Goal: Register for event/course

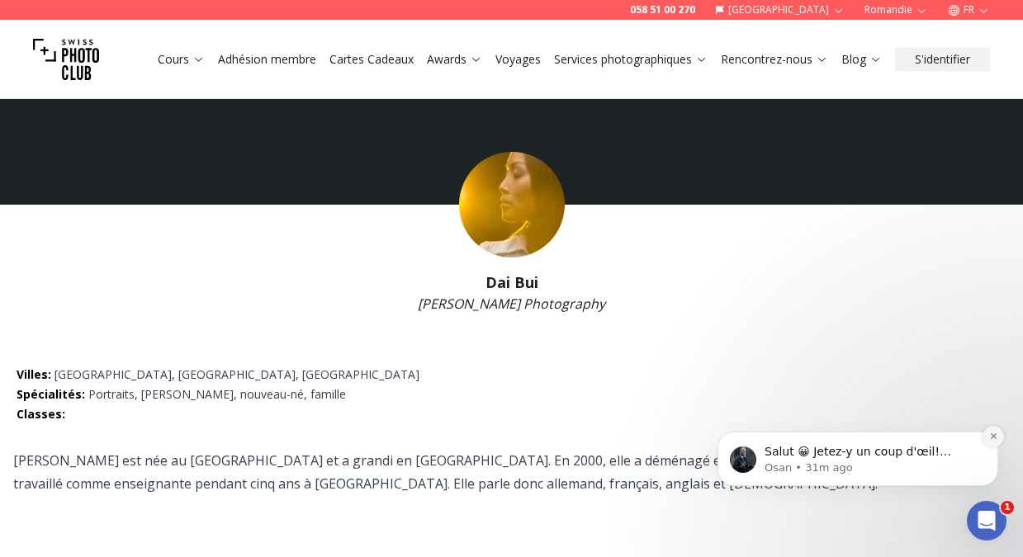
click at [991, 438] on icon "Dismiss notification" at bounding box center [993, 437] width 6 height 6
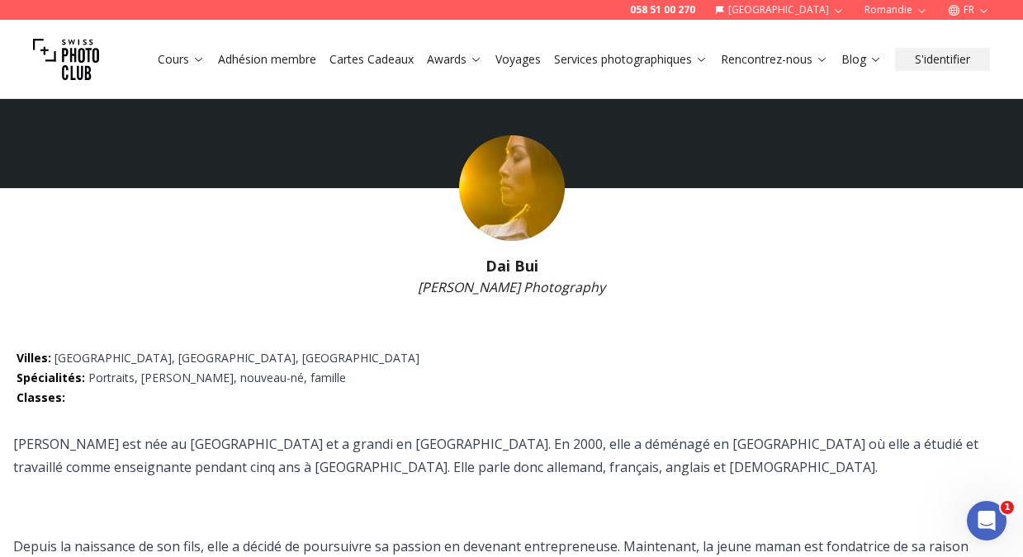
scroll to position [31, 0]
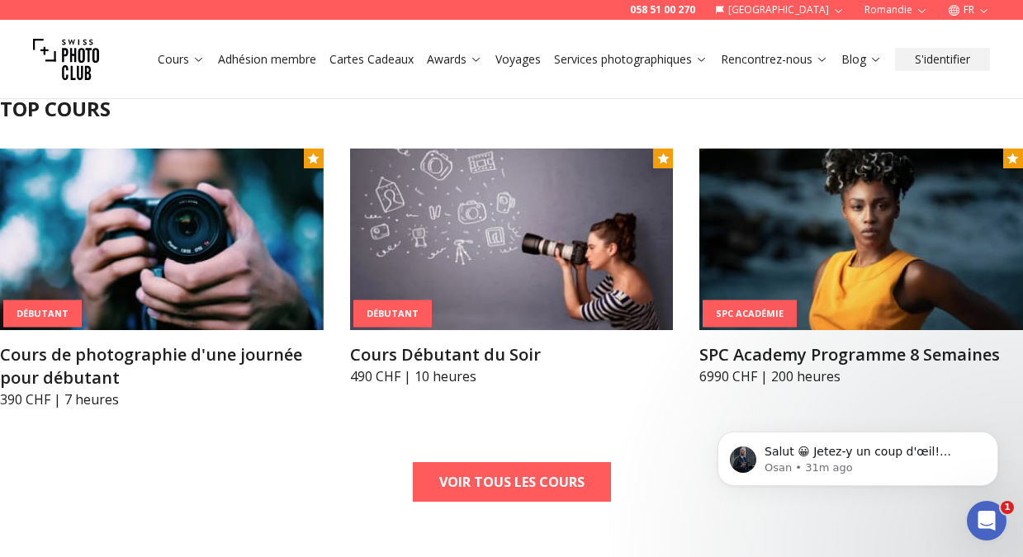
scroll to position [519, 0]
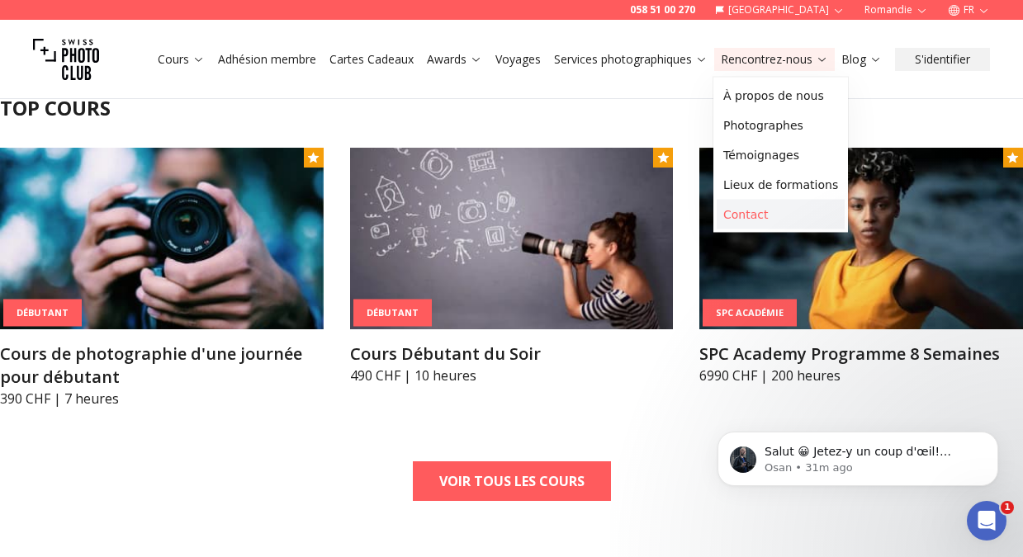
click at [743, 213] on link "Contact" at bounding box center [781, 215] width 128 height 30
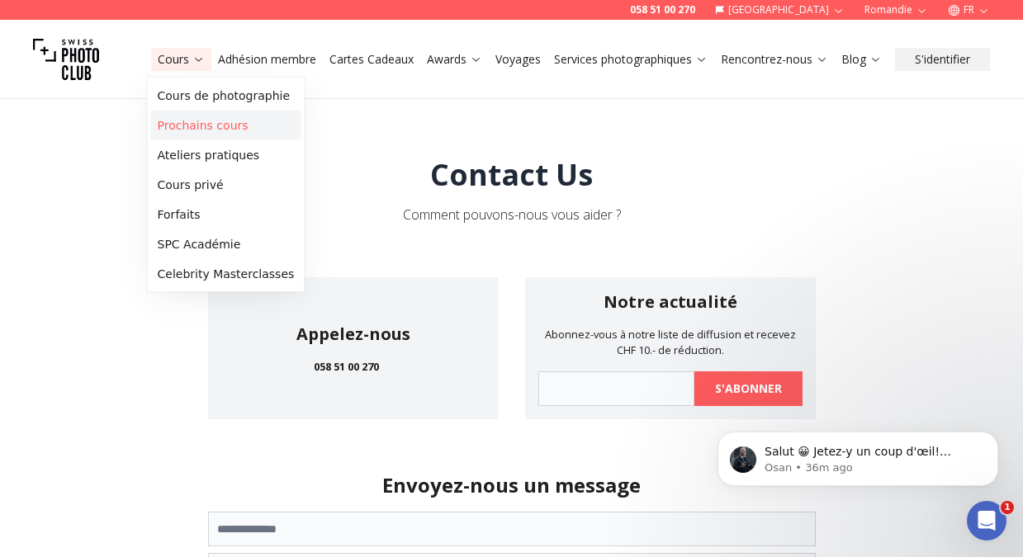
click at [199, 121] on link "Prochains cours" at bounding box center [226, 126] width 150 height 30
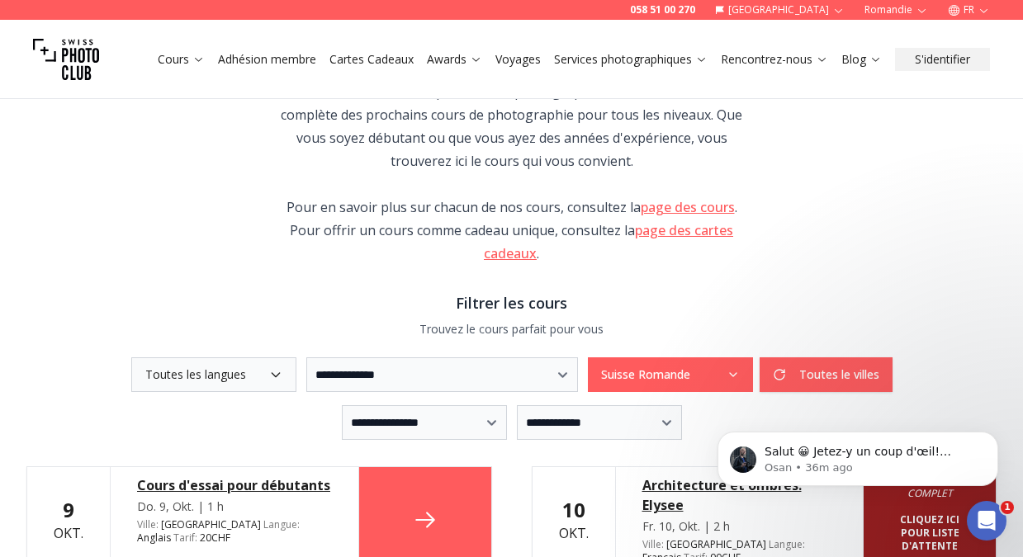
scroll to position [187, 0]
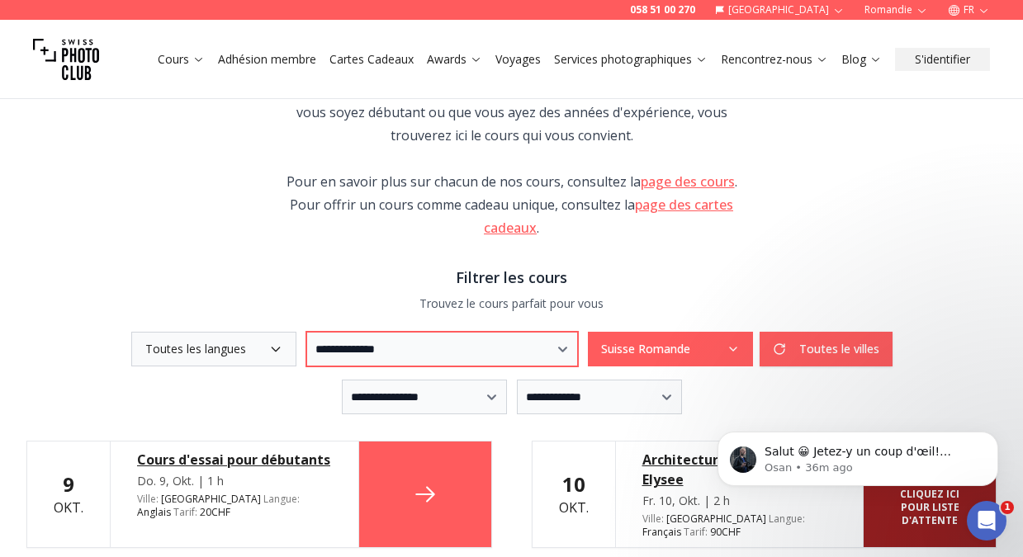
click at [578, 349] on select "**********" at bounding box center [442, 349] width 272 height 35
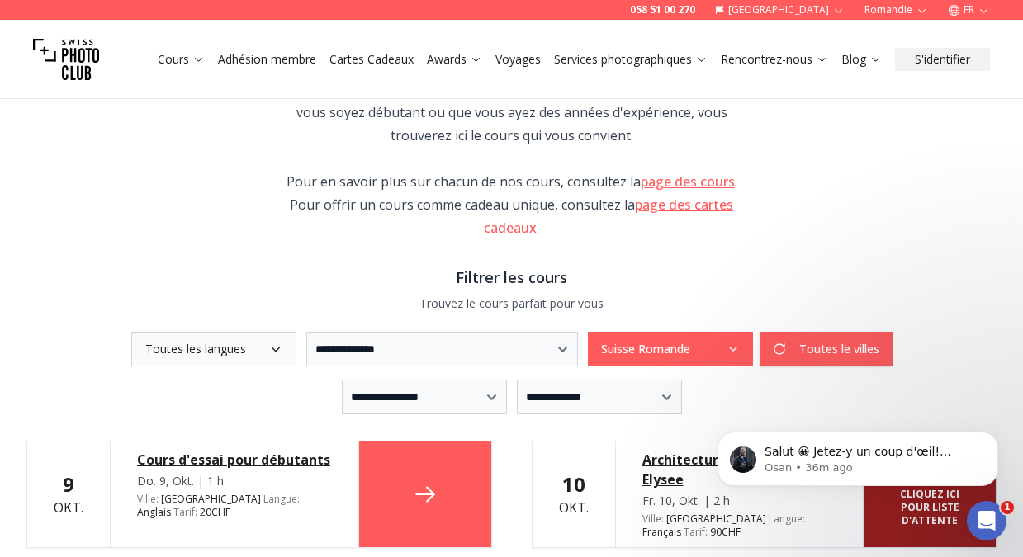
click at [739, 348] on button "Suisse Romande" at bounding box center [670, 349] width 165 height 35
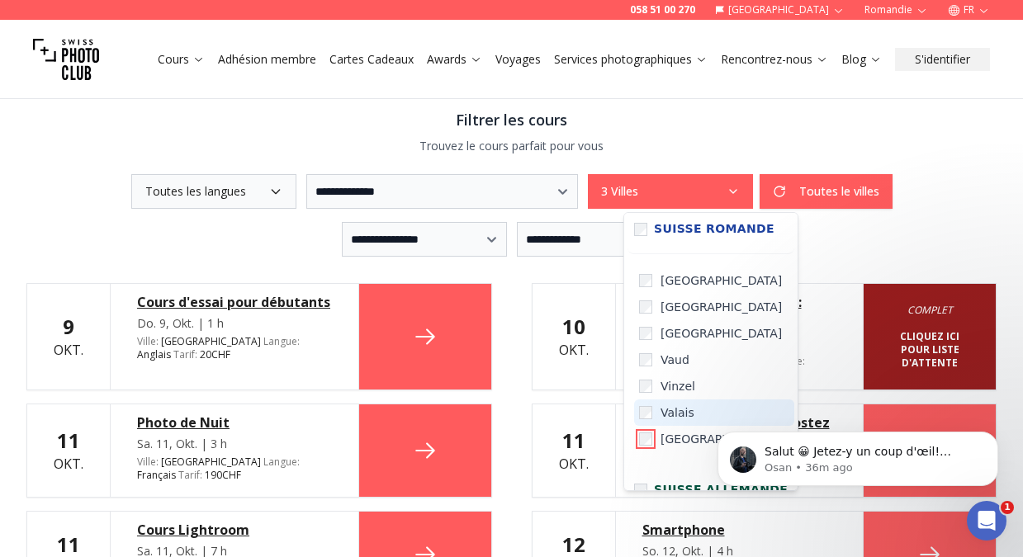
scroll to position [0, 0]
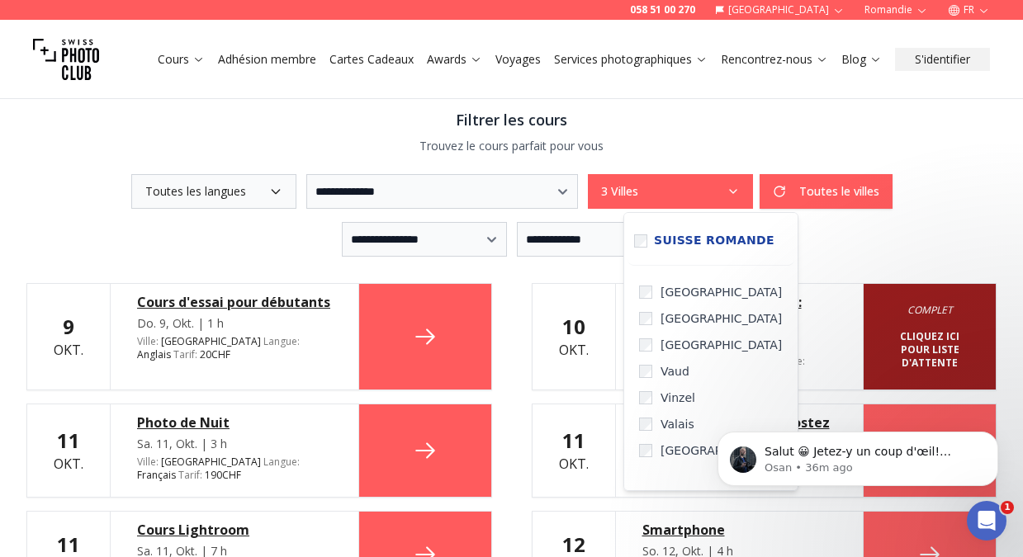
click at [894, 230] on div "**********" at bounding box center [511, 239] width 970 height 35
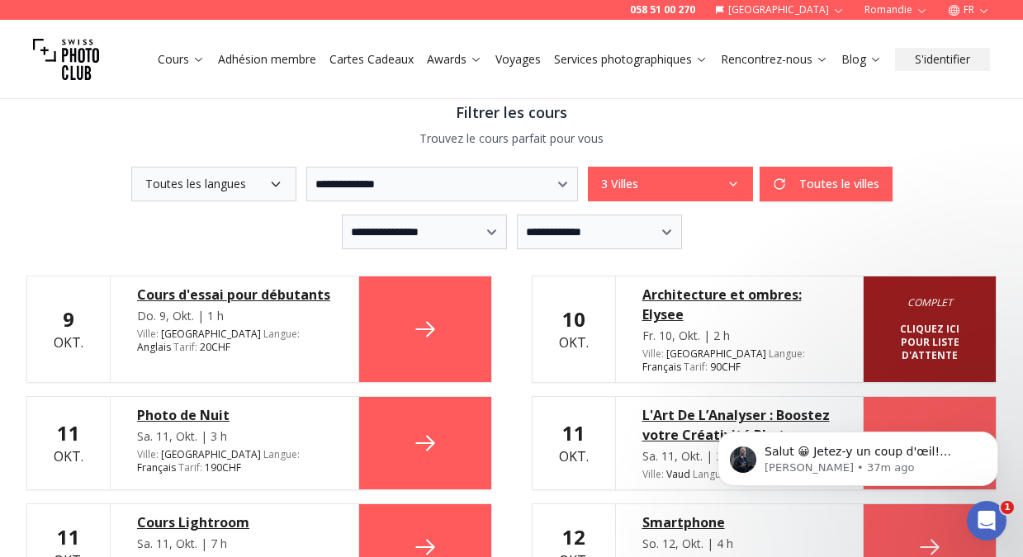
scroll to position [347, 0]
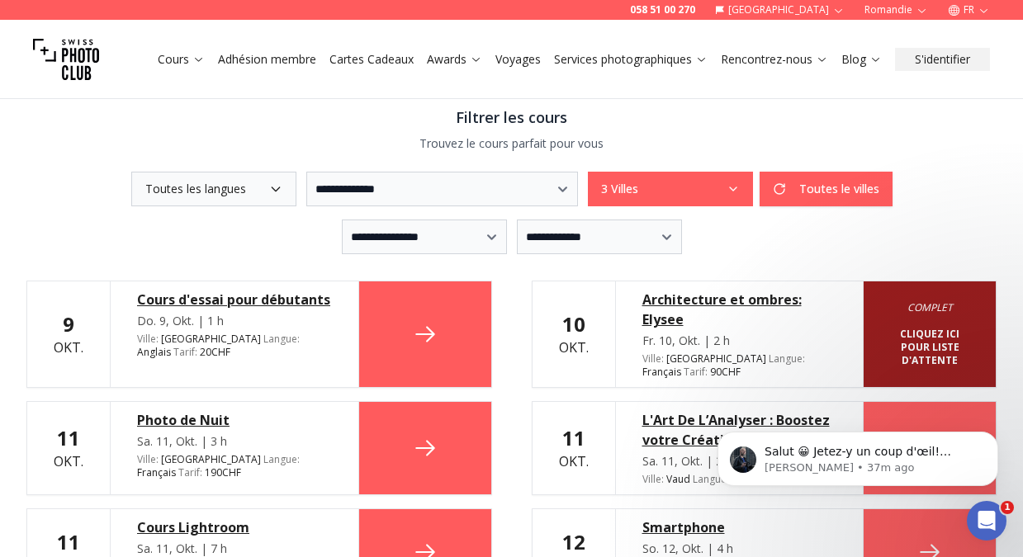
click at [738, 181] on button "3 Villes" at bounding box center [670, 189] width 165 height 35
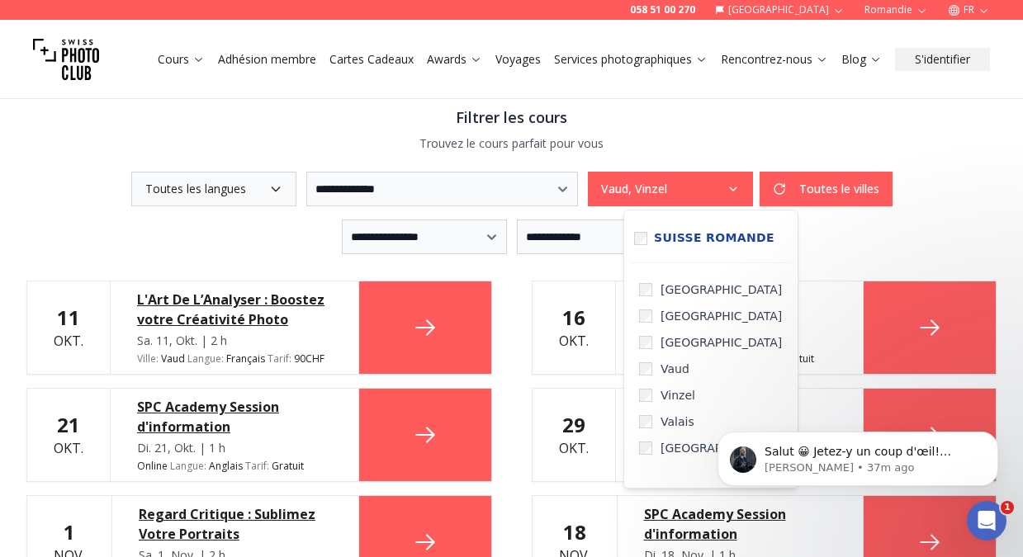
click at [984, 206] on div "**********" at bounding box center [511, 189] width 970 height 35
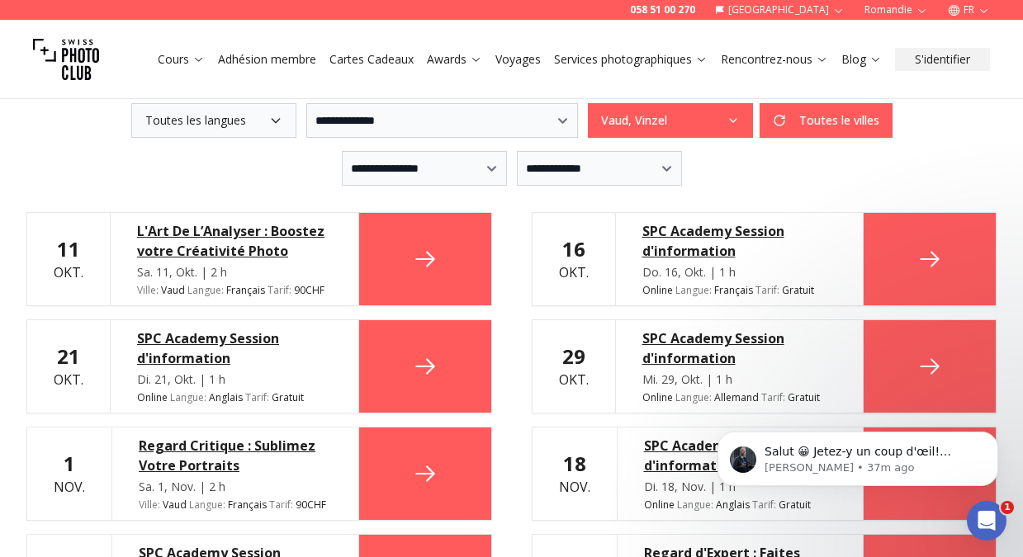
scroll to position [422, 0]
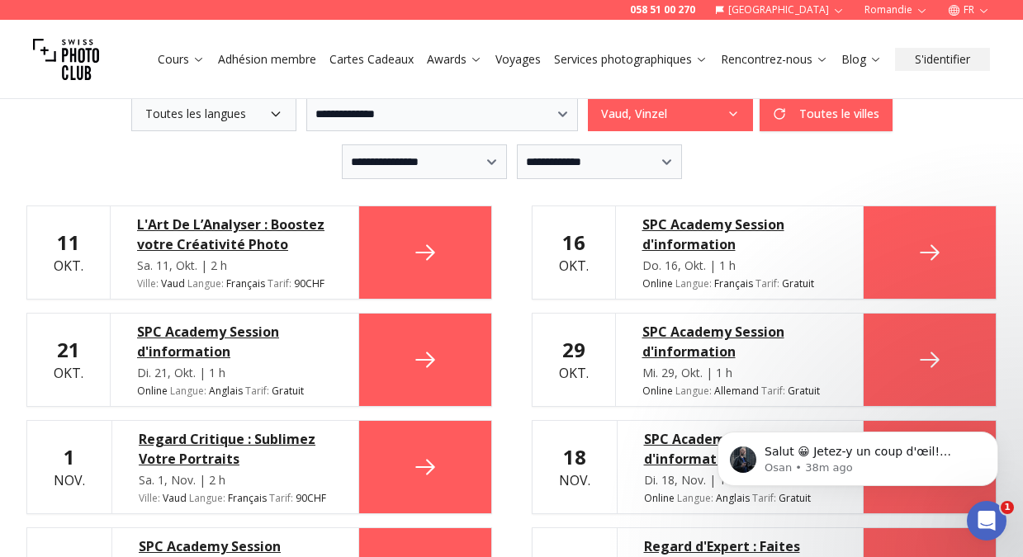
click at [921, 258] on icon at bounding box center [930, 252] width 26 height 26
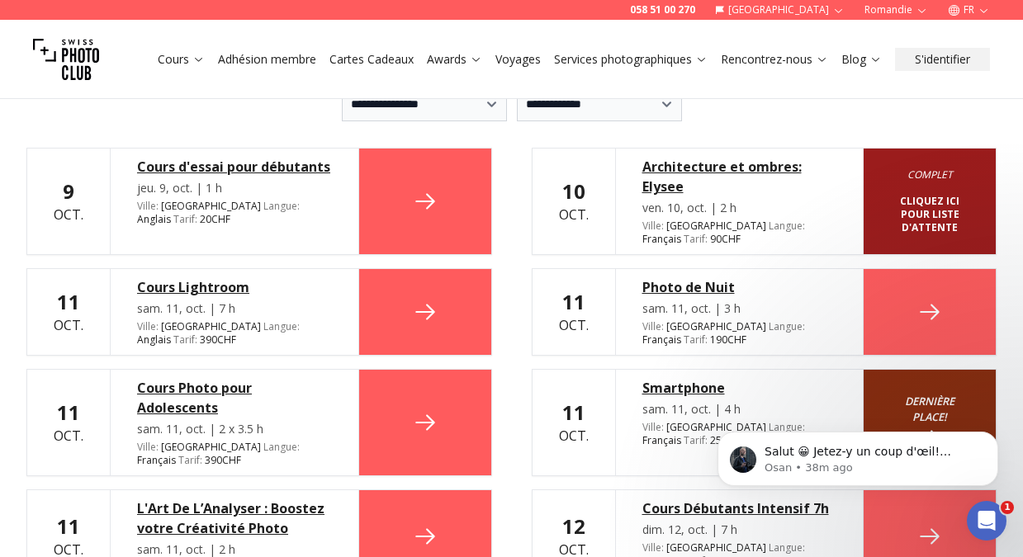
scroll to position [481, 0]
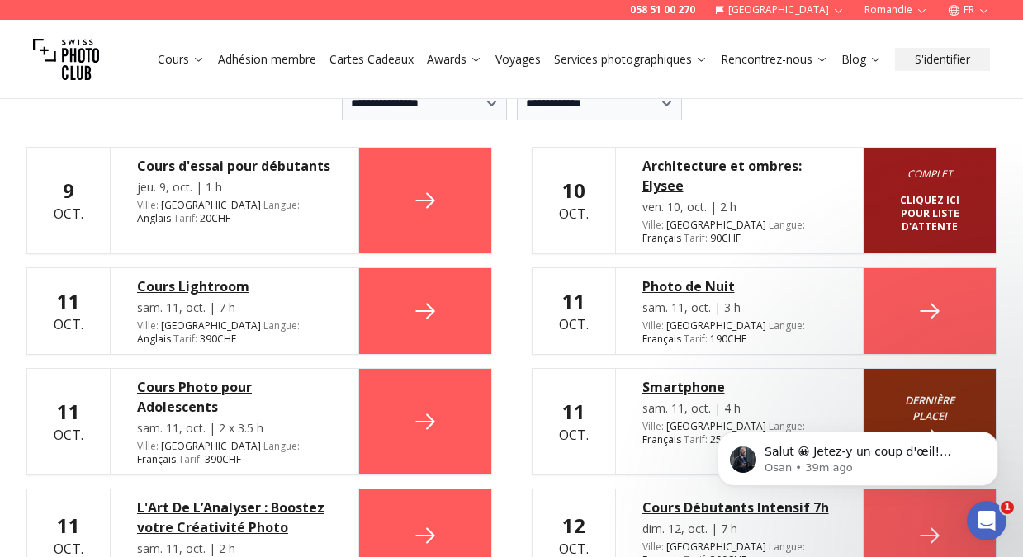
click at [168, 410] on div "Cours Photo pour Adolescents" at bounding box center [234, 397] width 195 height 40
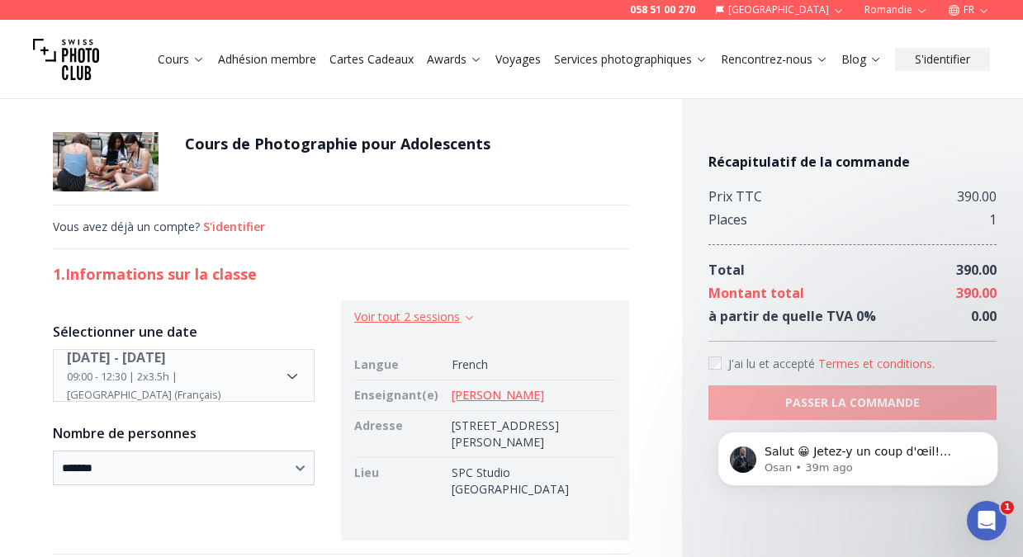
click at [456, 318] on button "Voir tout 2 sessions" at bounding box center [414, 317] width 121 height 17
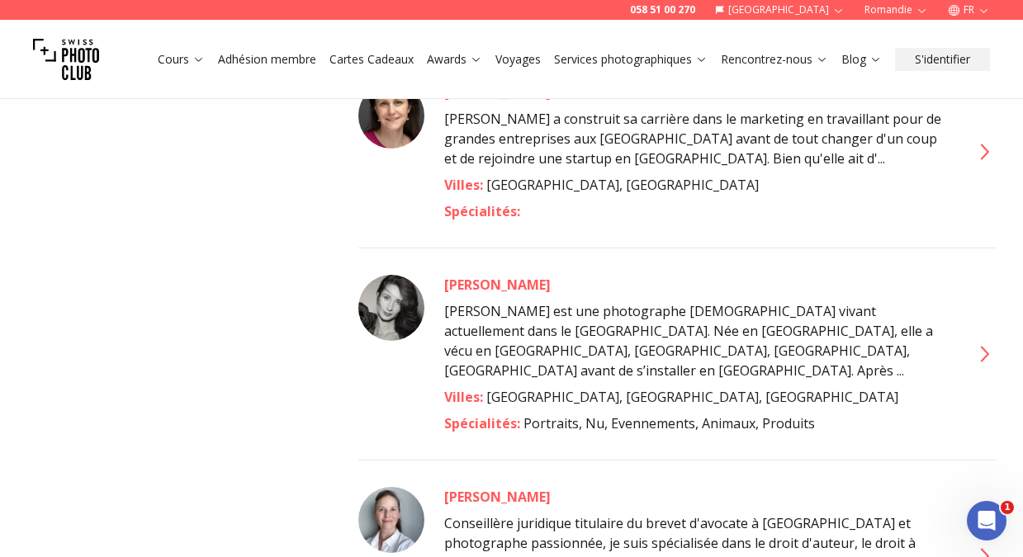
scroll to position [4127, 0]
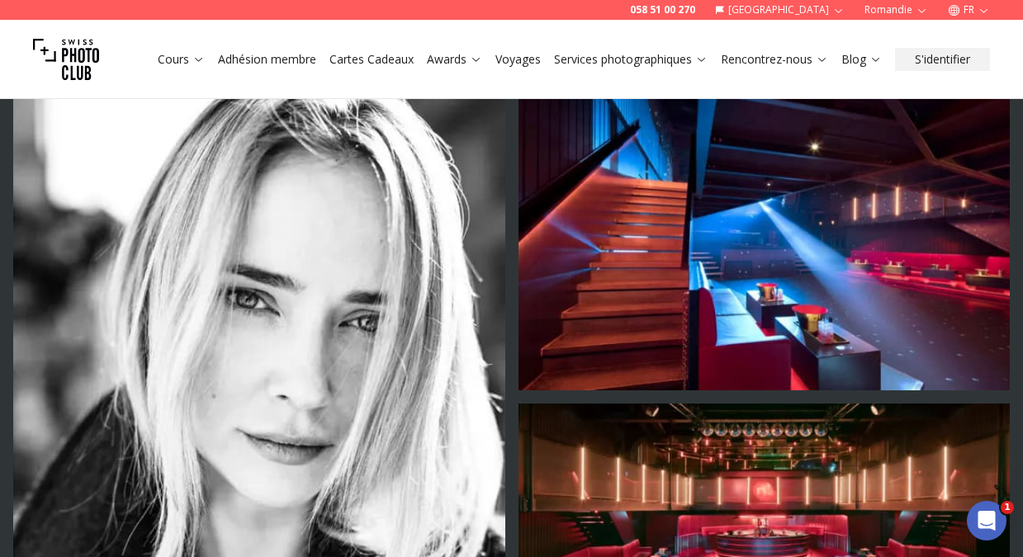
scroll to position [2646, 0]
